Goal: Feedback & Contribution: Leave review/rating

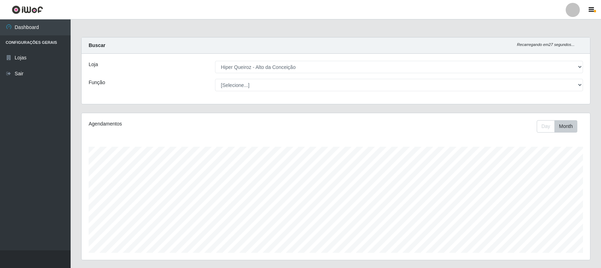
select select "515"
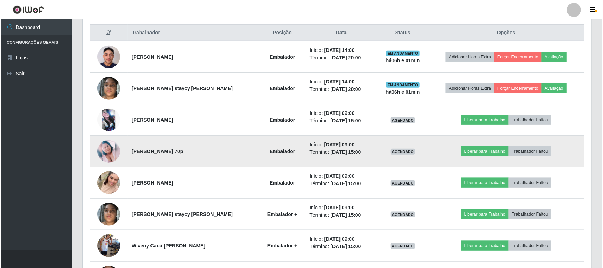
scroll to position [253, 0]
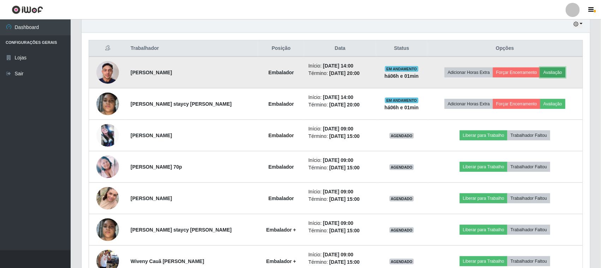
click at [556, 74] on button "Avaliação" at bounding box center [552, 72] width 25 height 10
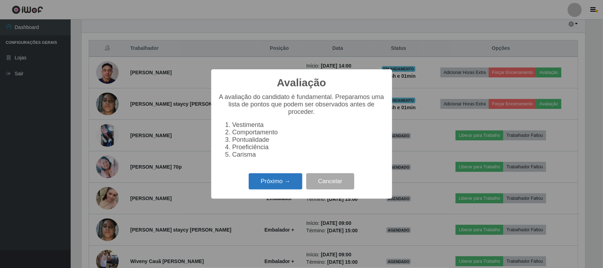
click at [278, 181] on button "Próximo →" at bounding box center [276, 181] width 54 height 17
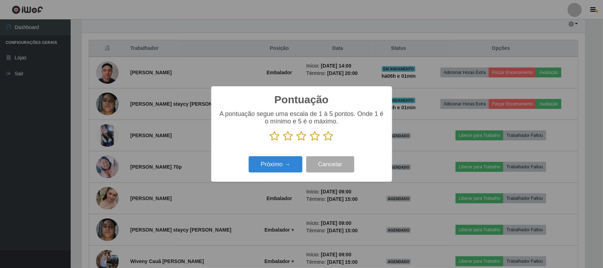
click at [327, 138] on icon at bounding box center [328, 136] width 10 height 11
click at [323, 141] on input "radio" at bounding box center [323, 141] width 0 height 0
click at [274, 167] on button "Próximo →" at bounding box center [276, 164] width 54 height 17
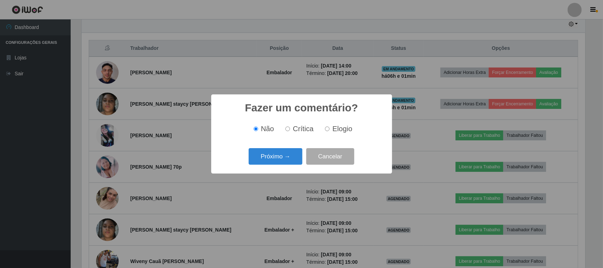
click at [328, 128] on input "Elogio" at bounding box center [327, 128] width 5 height 5
radio input "true"
click at [274, 155] on button "Próximo →" at bounding box center [276, 156] width 54 height 17
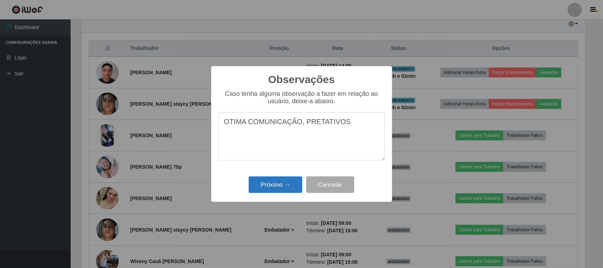
type textarea "OTIMA COMUNICAÇÃO, PRETATIVOS"
click at [271, 184] on button "Próximo →" at bounding box center [276, 184] width 54 height 17
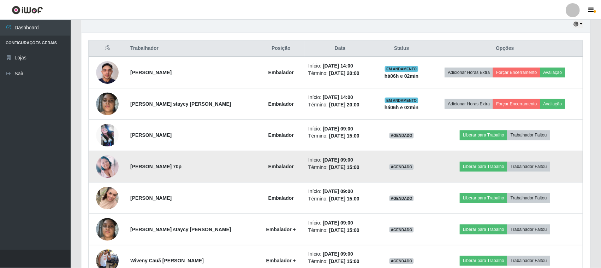
scroll to position [147, 508]
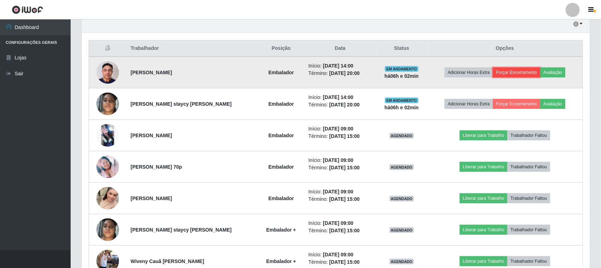
click at [502, 75] on button "Forçar Encerramento" at bounding box center [516, 72] width 47 height 10
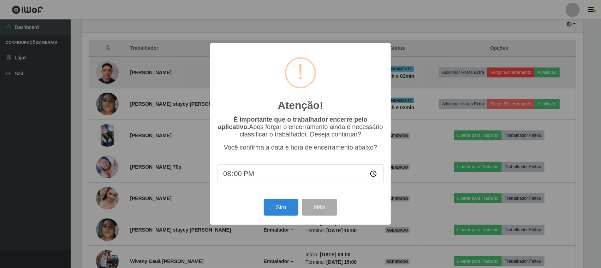
scroll to position [147, 503]
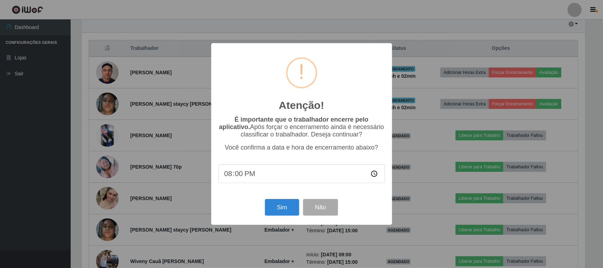
click at [251, 178] on input "20:00" at bounding box center [301, 173] width 167 height 19
click at [235, 177] on input "20:00" at bounding box center [301, 173] width 167 height 19
type input "20:02"
click at [280, 212] on button "Sim" at bounding box center [282, 207] width 34 height 17
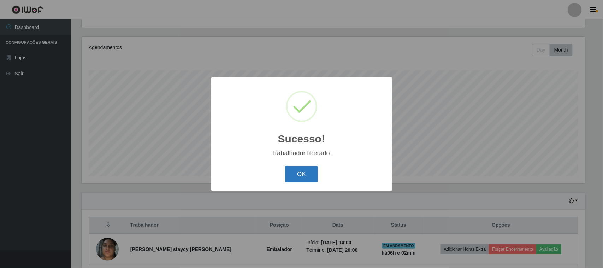
click at [300, 170] on button "OK" at bounding box center [301, 174] width 33 height 17
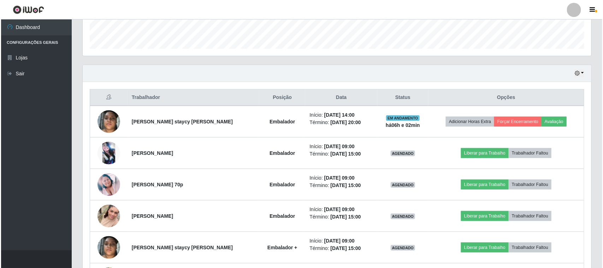
scroll to position [209, 0]
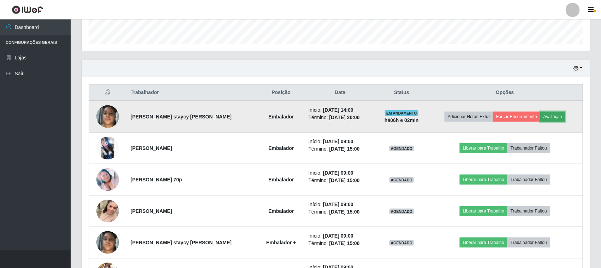
click at [549, 119] on button "Avaliação" at bounding box center [552, 117] width 25 height 10
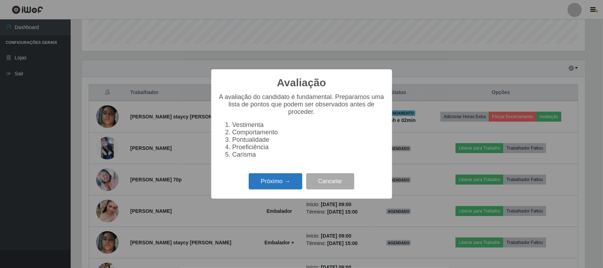
click at [274, 184] on button "Próximo →" at bounding box center [276, 181] width 54 height 17
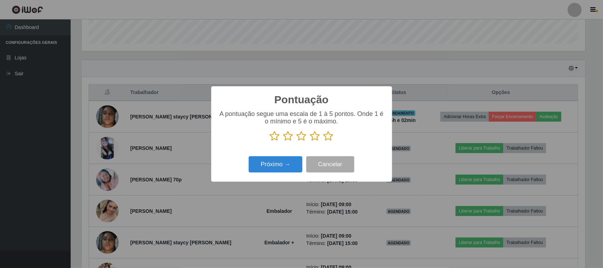
click at [328, 135] on icon at bounding box center [328, 136] width 10 height 11
click at [323, 141] on input "radio" at bounding box center [323, 141] width 0 height 0
click at [269, 162] on button "Próximo →" at bounding box center [276, 164] width 54 height 17
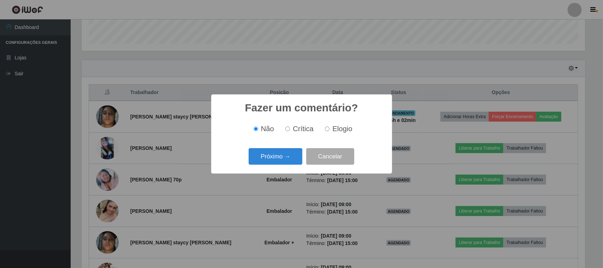
click at [338, 130] on span "Elogio" at bounding box center [342, 129] width 20 height 8
click at [329, 130] on input "Elogio" at bounding box center [327, 128] width 5 height 5
radio input "true"
click at [276, 161] on button "Próximo →" at bounding box center [276, 156] width 54 height 17
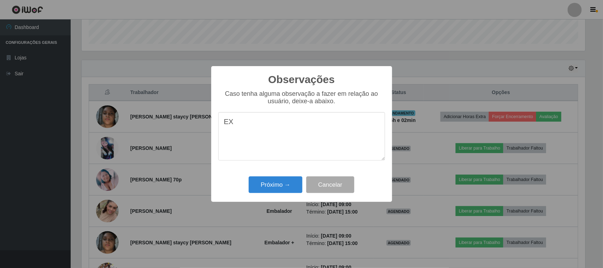
type textarea "E"
type textarea "OTIMA COMUNICAÇÃO, PRESTATIVO"
click at [271, 183] on button "Próximo →" at bounding box center [276, 184] width 54 height 17
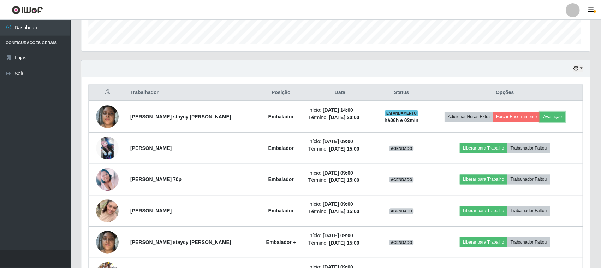
scroll to position [147, 508]
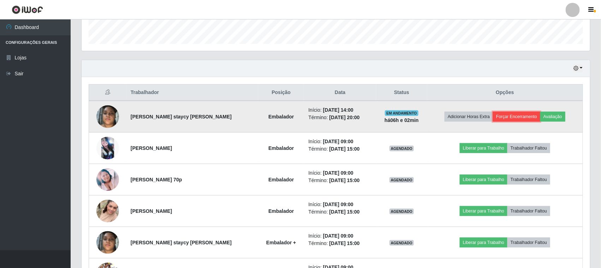
click at [507, 117] on button "Forçar Encerramento" at bounding box center [516, 117] width 47 height 10
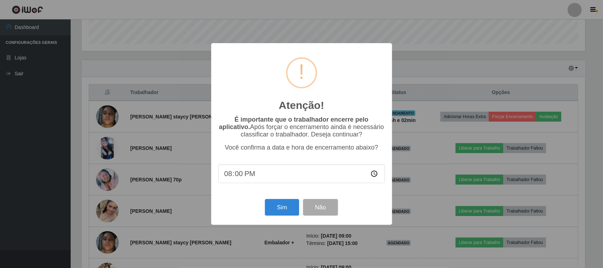
type input "20:03"
click at [280, 214] on button "Sim" at bounding box center [282, 207] width 34 height 17
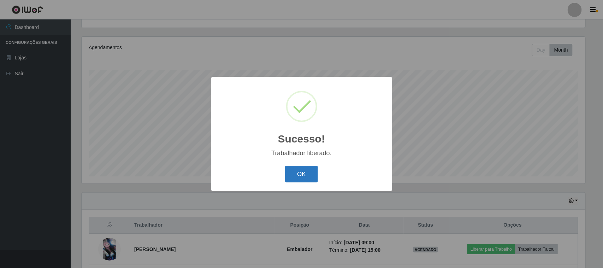
click at [304, 170] on button "OK" at bounding box center [301, 174] width 33 height 17
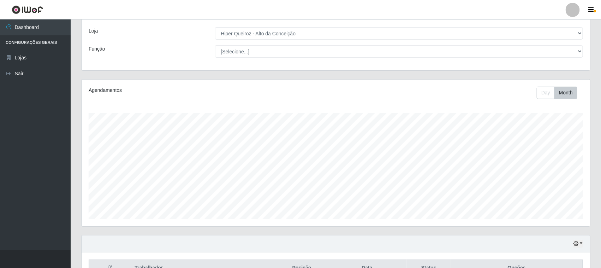
scroll to position [0, 0]
